Goal: Information Seeking & Learning: Learn about a topic

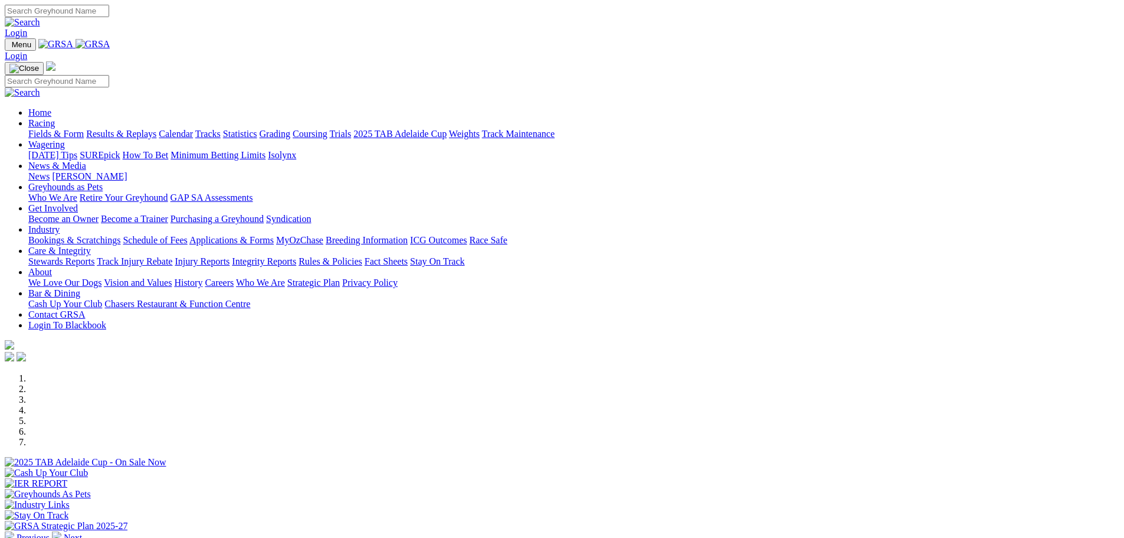
click at [120, 235] on link "Bookings & Scratchings" at bounding box center [74, 240] width 92 height 10
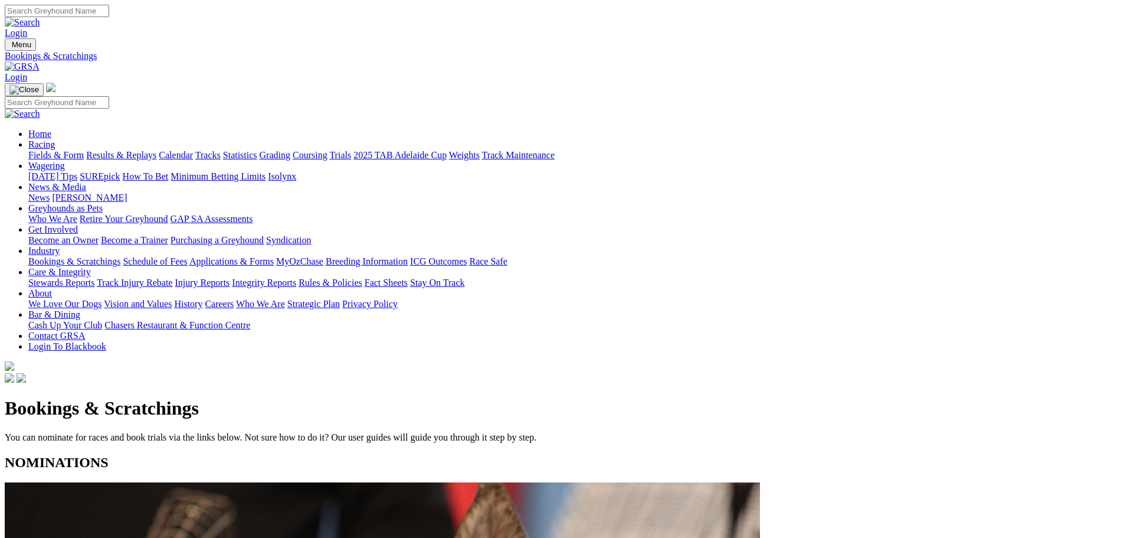
click at [193, 150] on link "Calendar" at bounding box center [176, 155] width 34 height 10
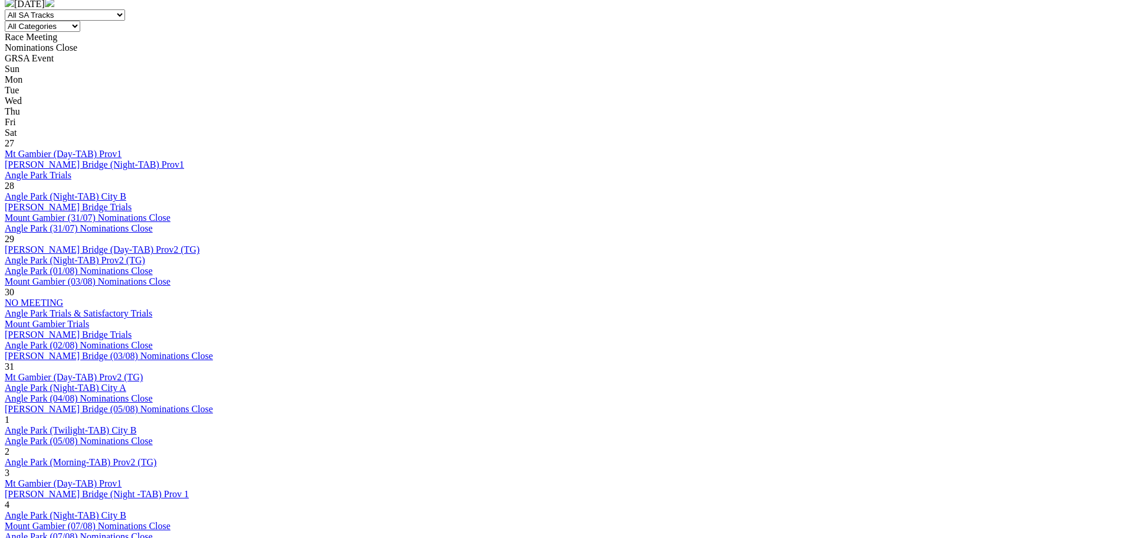
scroll to position [531, 0]
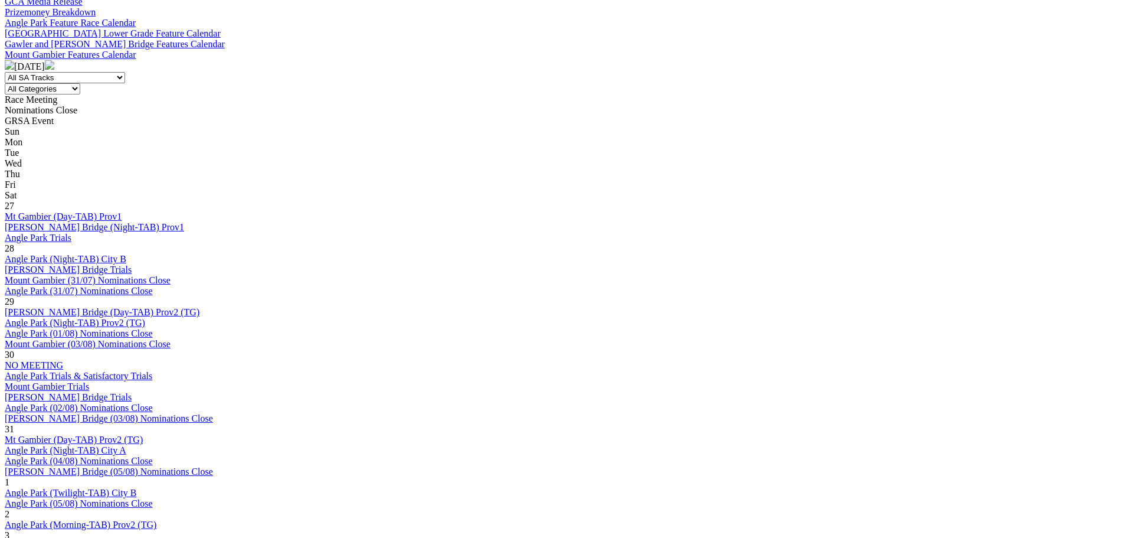
scroll to position [472, 0]
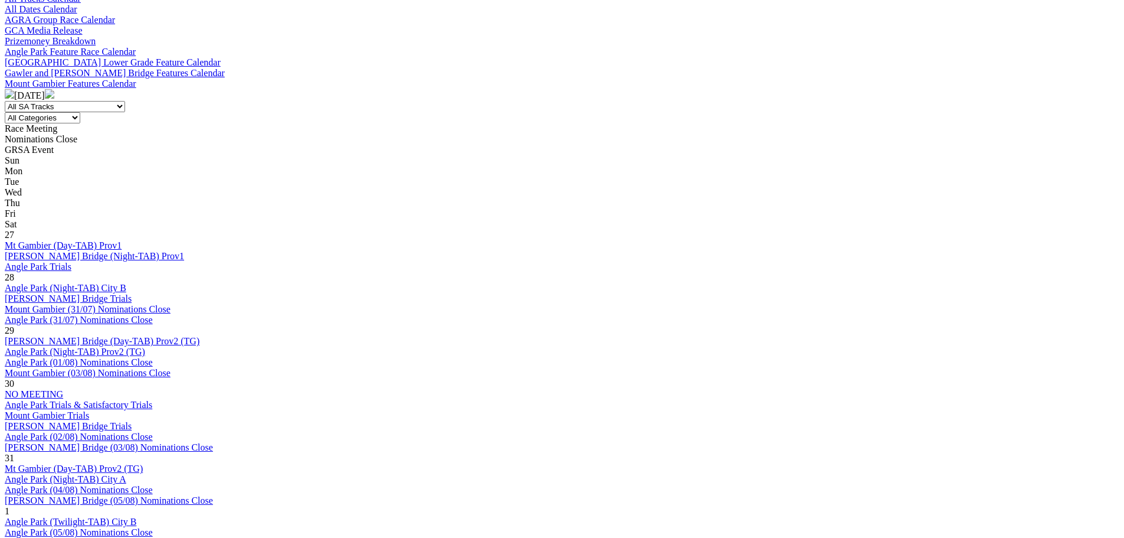
scroll to position [590, 0]
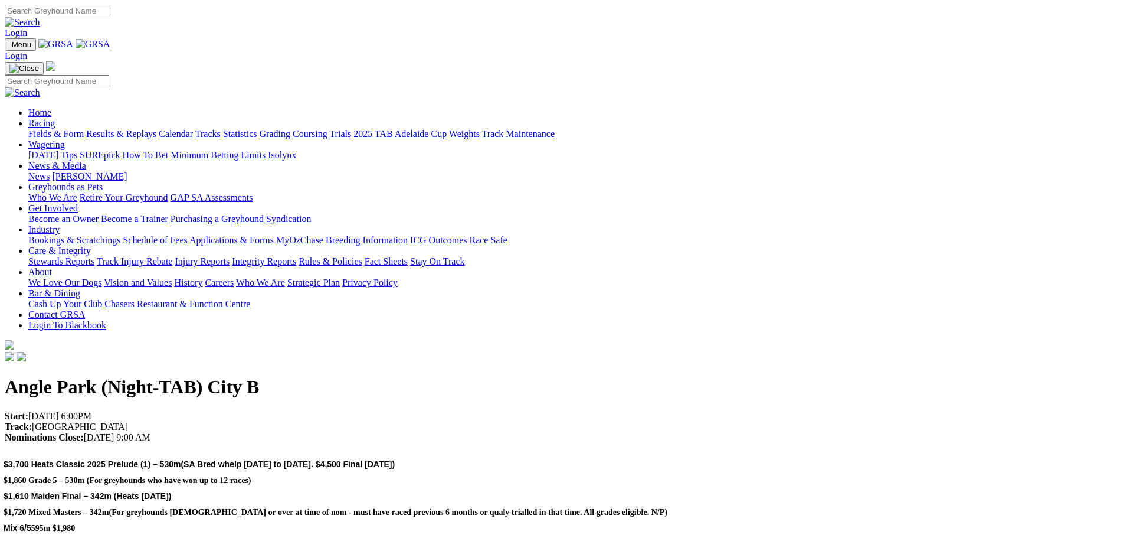
click at [257, 129] on link "Statistics" at bounding box center [240, 134] width 34 height 10
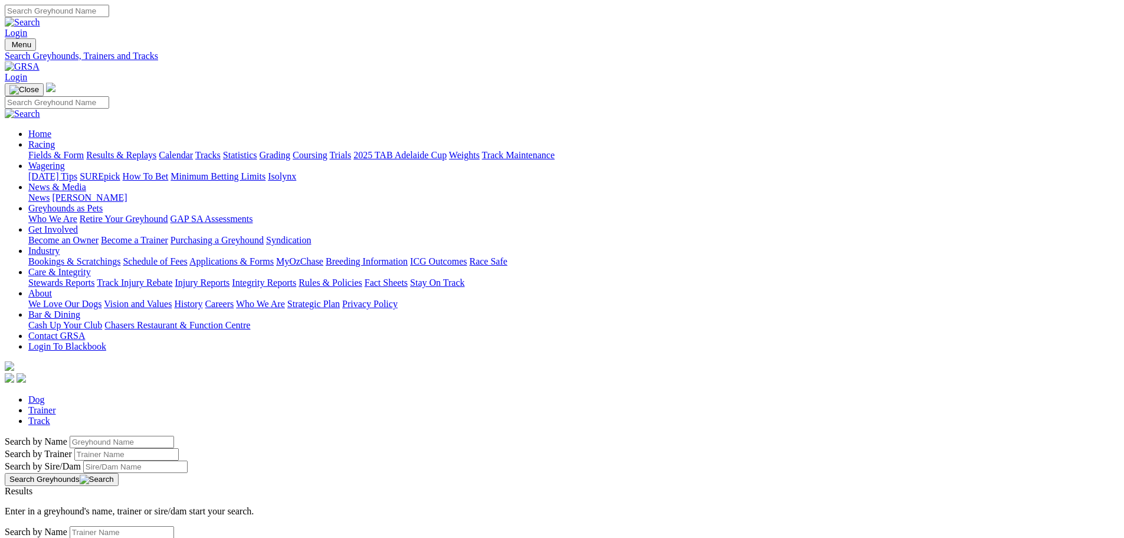
click at [174, 436] on input "Search by Greyhound name" at bounding box center [122, 442] width 104 height 12
type input "daddy's girl"
click at [53, 518] on link "Daddy's Girl" at bounding box center [29, 523] width 48 height 10
click at [193, 150] on link "Calendar" at bounding box center [176, 155] width 34 height 10
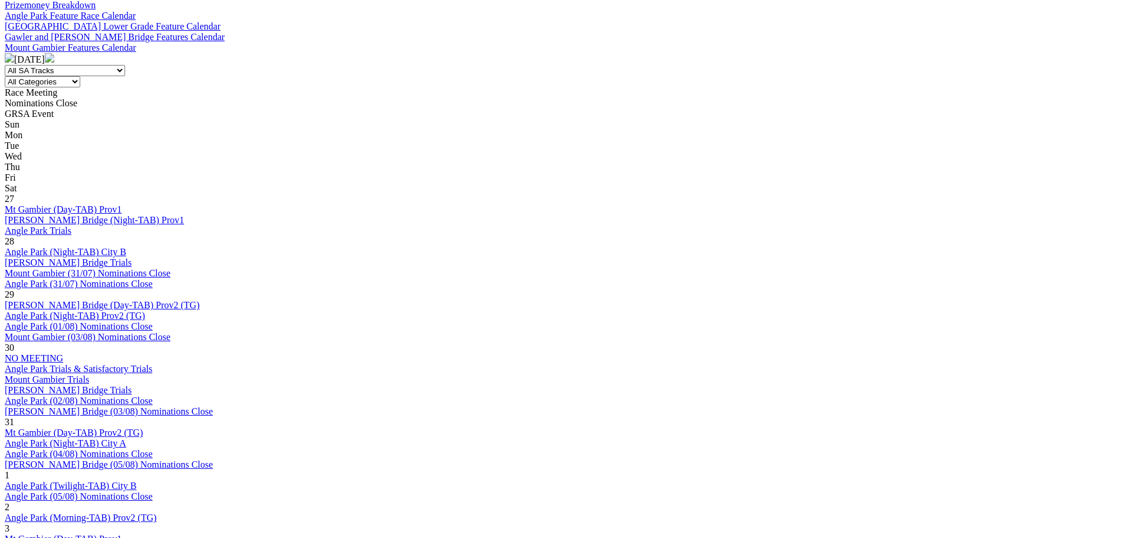
scroll to position [531, 0]
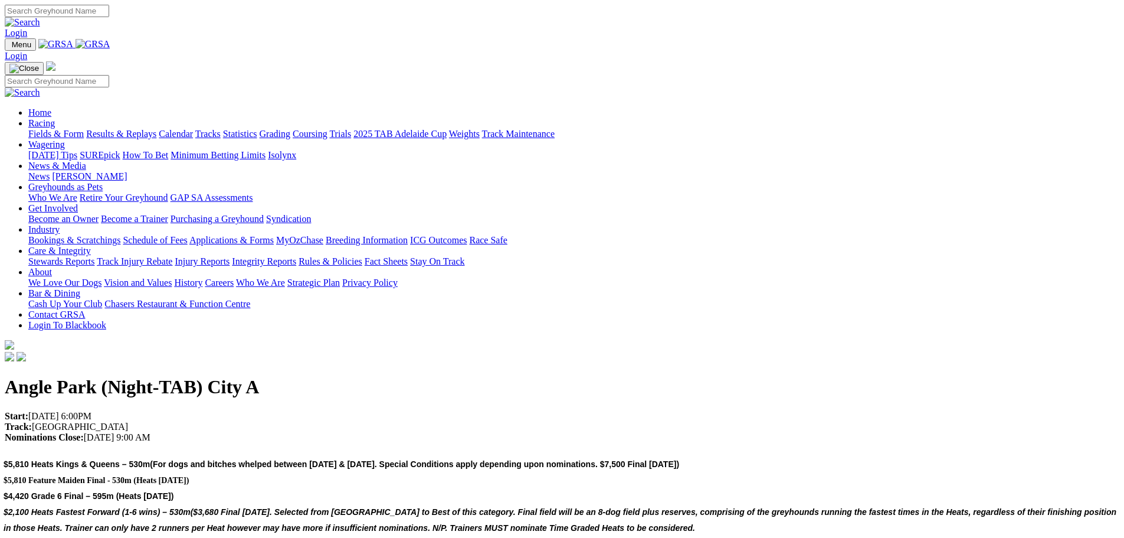
click at [257, 129] on link "Statistics" at bounding box center [240, 134] width 34 height 10
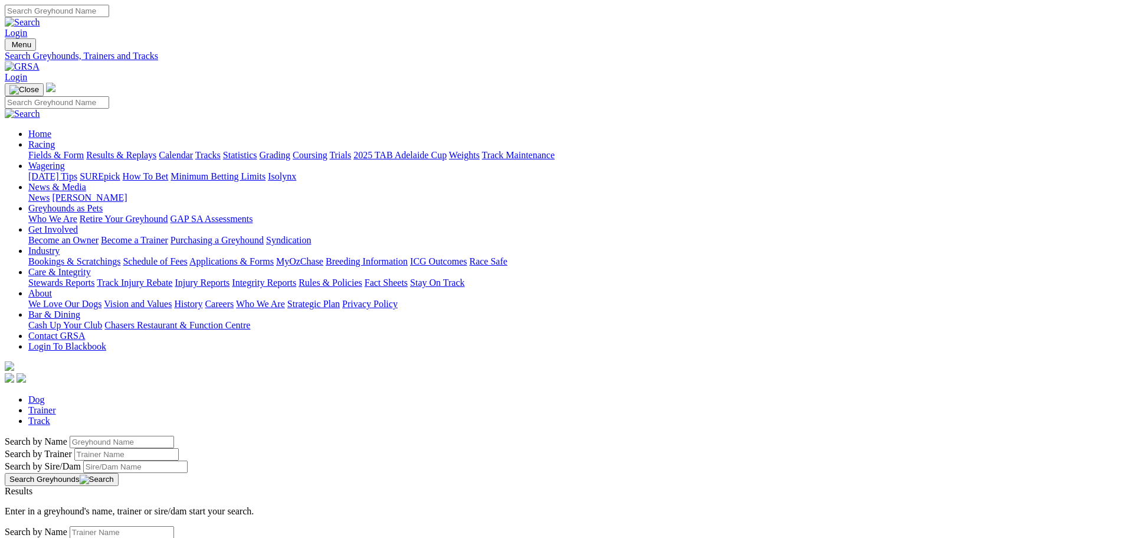
click at [174, 436] on input "Search by Greyhound name" at bounding box center [122, 442] width 104 height 12
type input "brother bilo"
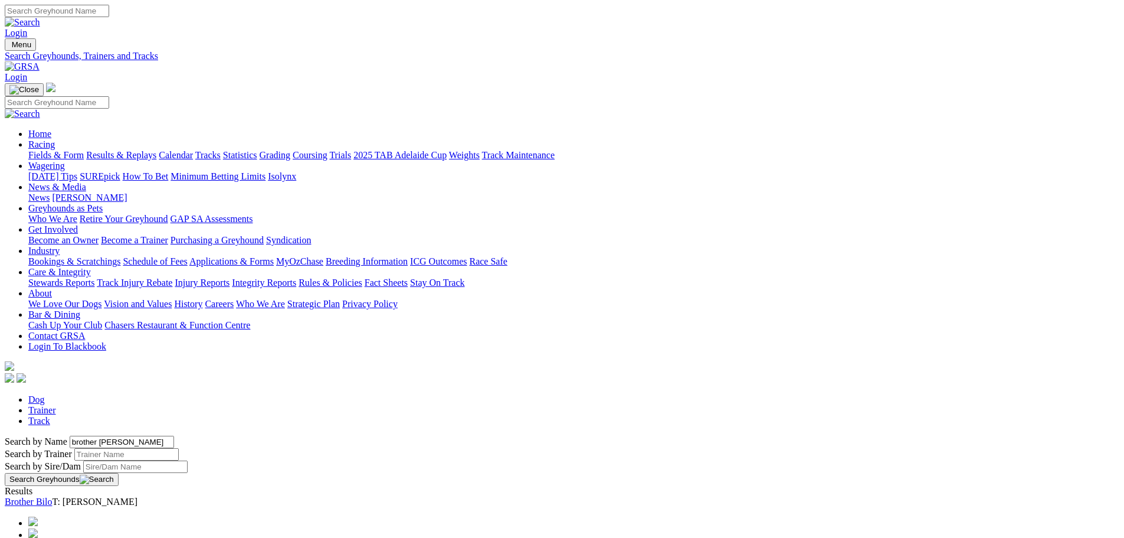
click at [52, 496] on link "Brother Bilo" at bounding box center [28, 501] width 47 height 10
drag, startPoint x: 248, startPoint y: 199, endPoint x: 112, endPoint y: 204, distance: 135.8
type input "lois einhorn"
click at [80, 496] on link "[PERSON_NAME]" at bounding box center [42, 501] width 75 height 10
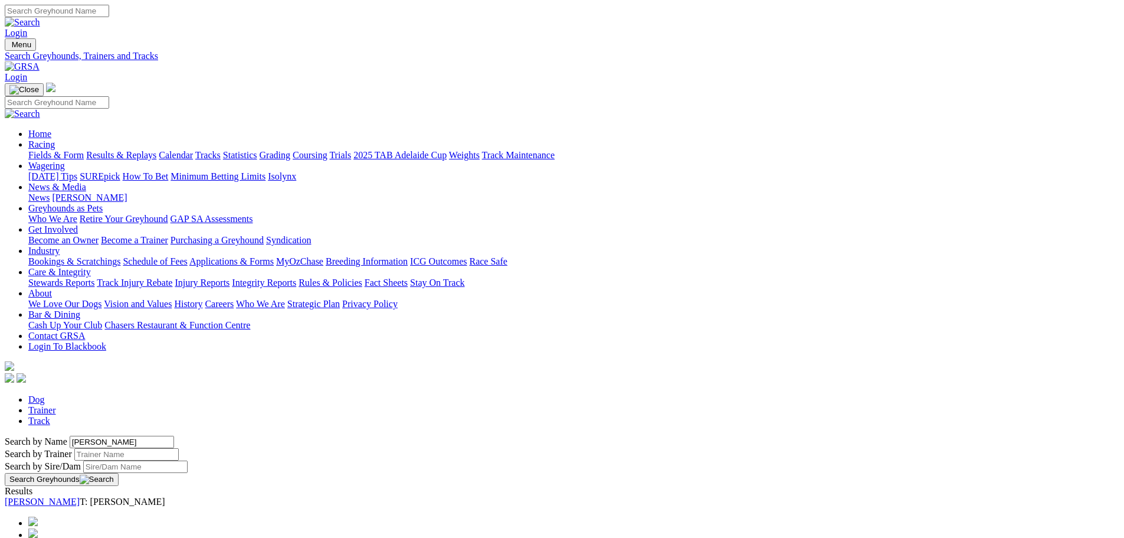
drag, startPoint x: 262, startPoint y: 202, endPoint x: 173, endPoint y: 188, distance: 90.3
click at [175, 436] on div "Search by Name lois einhorn Search by Trainer Search by Sire/Dam Search Greyhou…" at bounding box center [562, 461] width 1115 height 50
type input "caribbean crown"
click at [71, 496] on link "Caribbean Crown" at bounding box center [38, 501] width 67 height 10
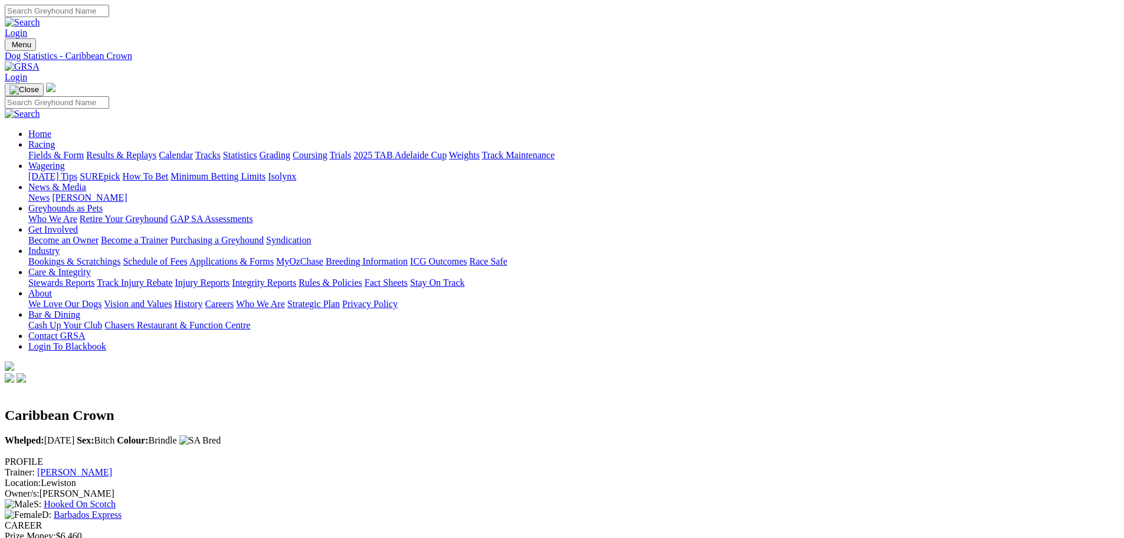
click at [193, 150] on link "Calendar" at bounding box center [176, 155] width 34 height 10
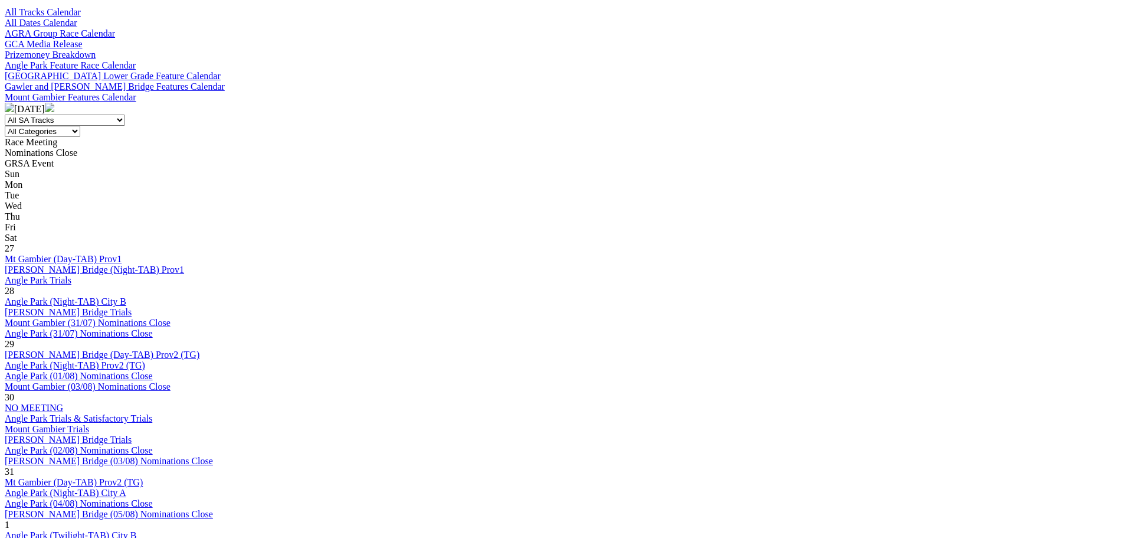
scroll to position [413, 0]
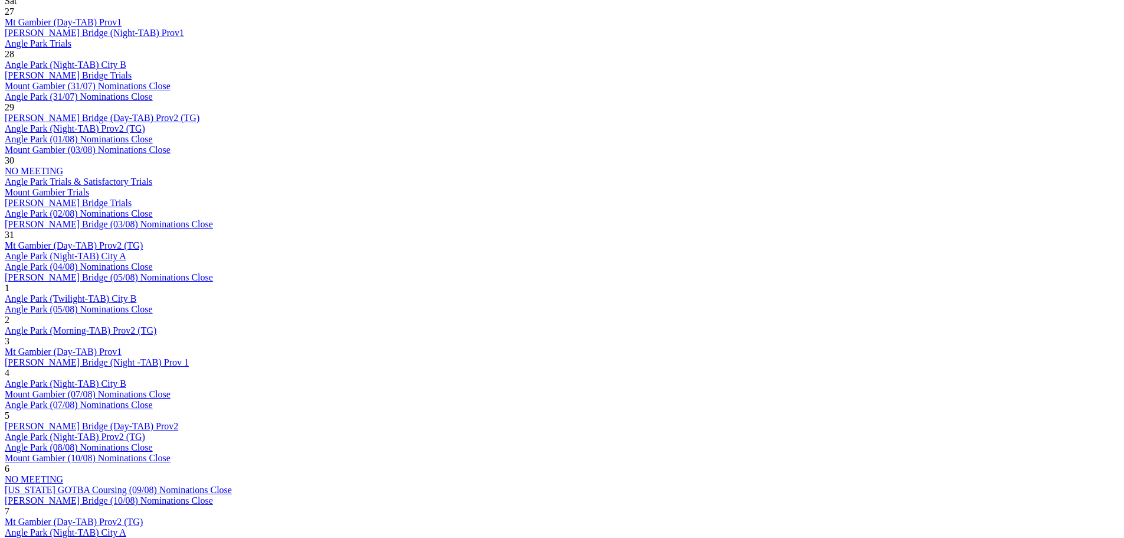
scroll to position [708, 0]
